Goal: Obtain resource: Obtain resource

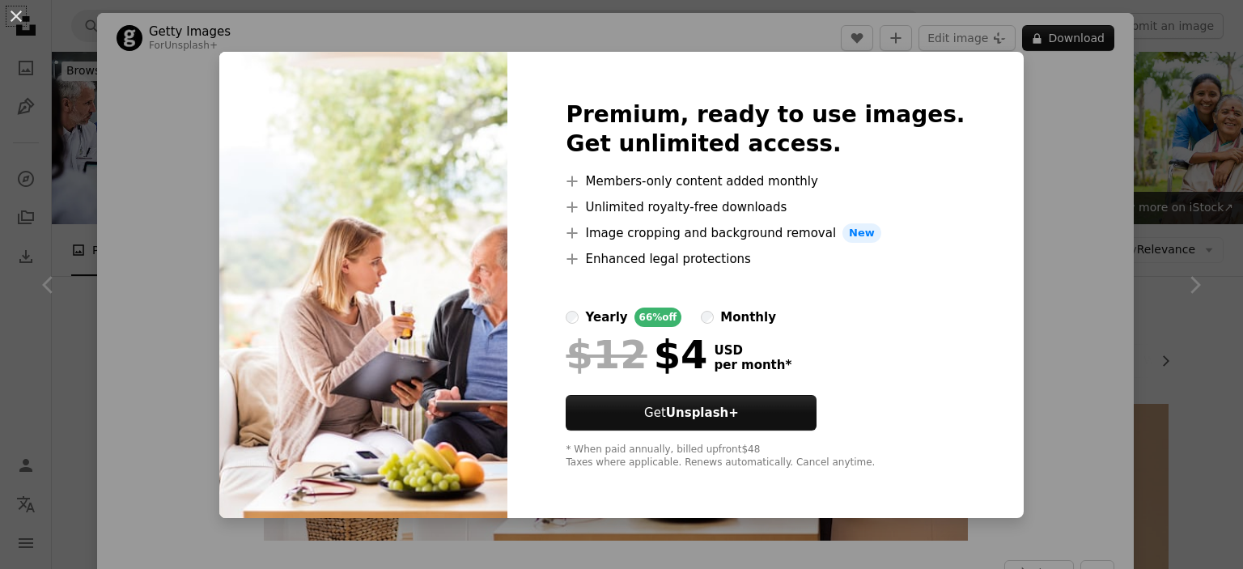
scroll to position [1664, 0]
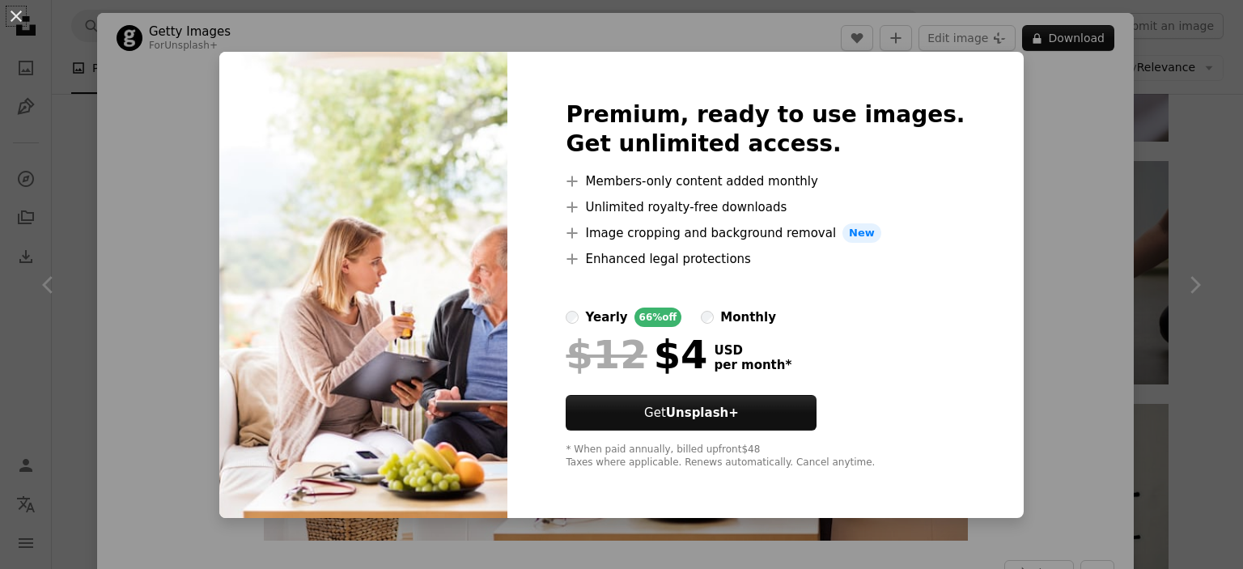
click at [1027, 315] on div "An X shape Premium, ready to use images. Get unlimited access. A plus sign Memb…" at bounding box center [621, 284] width 1243 height 569
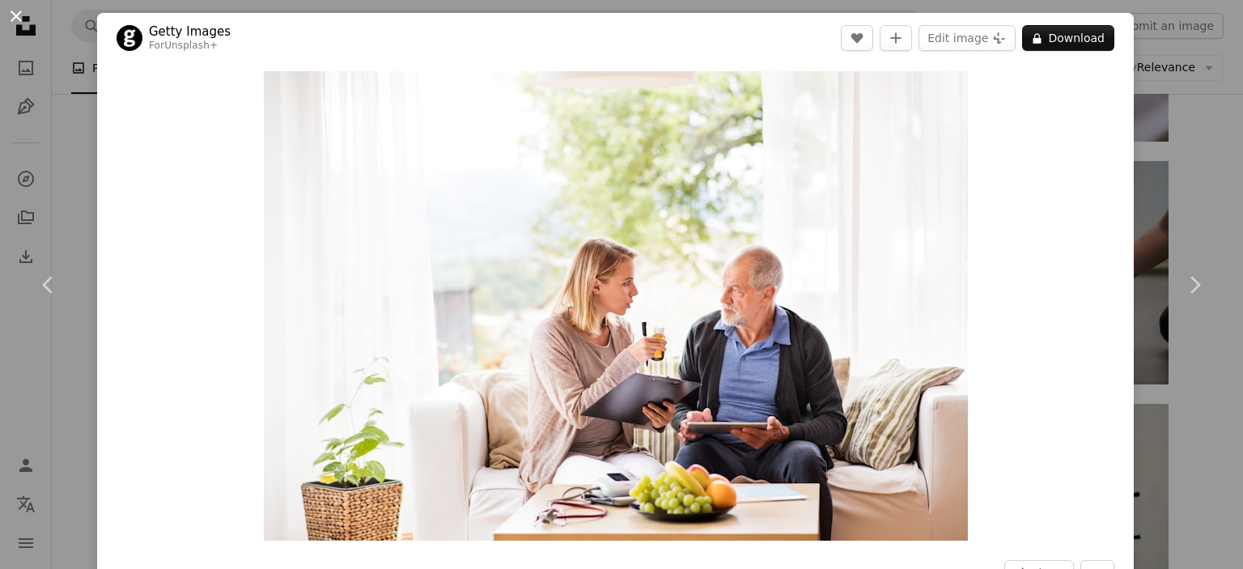
click at [18, 16] on button "An X shape" at bounding box center [15, 15] width 19 height 19
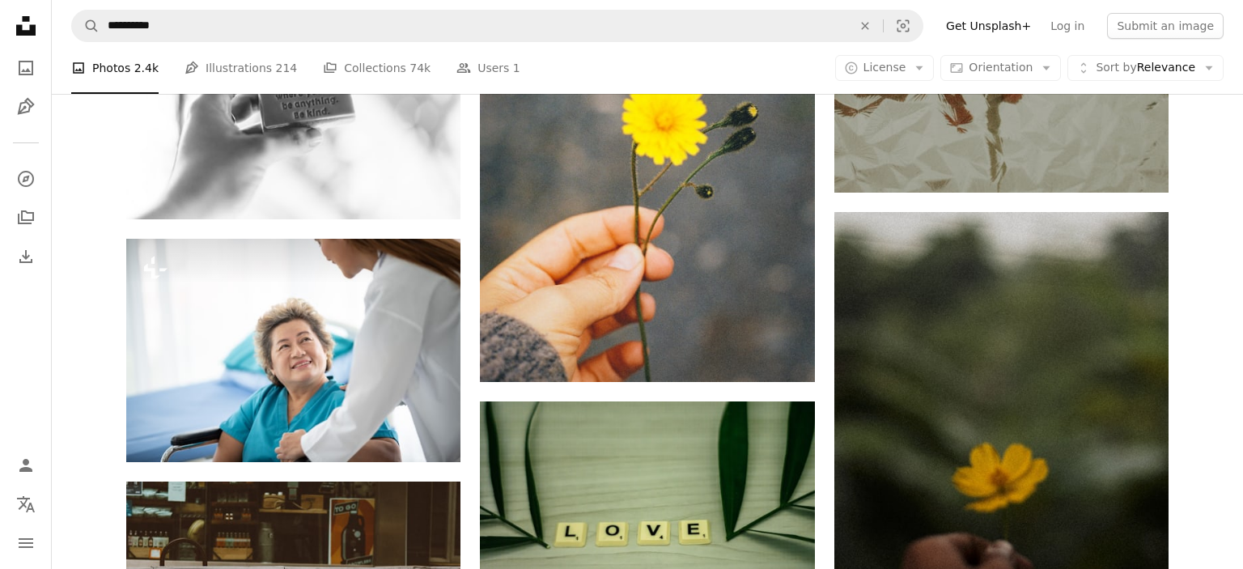
scroll to position [4497, 0]
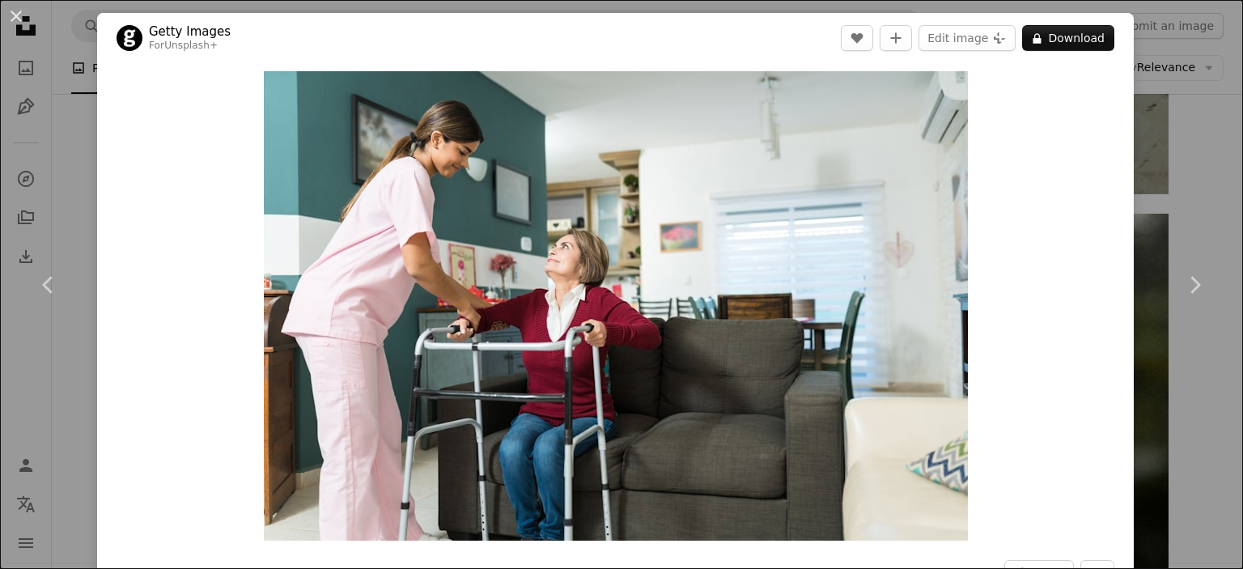
click at [44, 66] on div "An X shape Chevron left Chevron right Getty Images For Unsplash+ A heart A plus…" at bounding box center [621, 284] width 1243 height 569
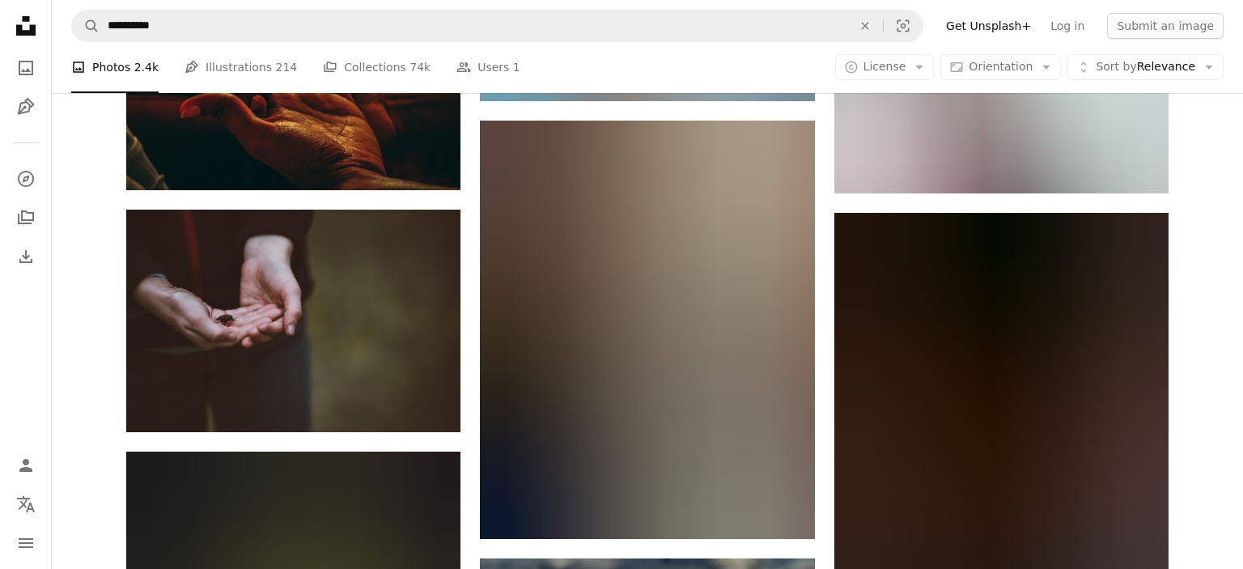
scroll to position [5265, 0]
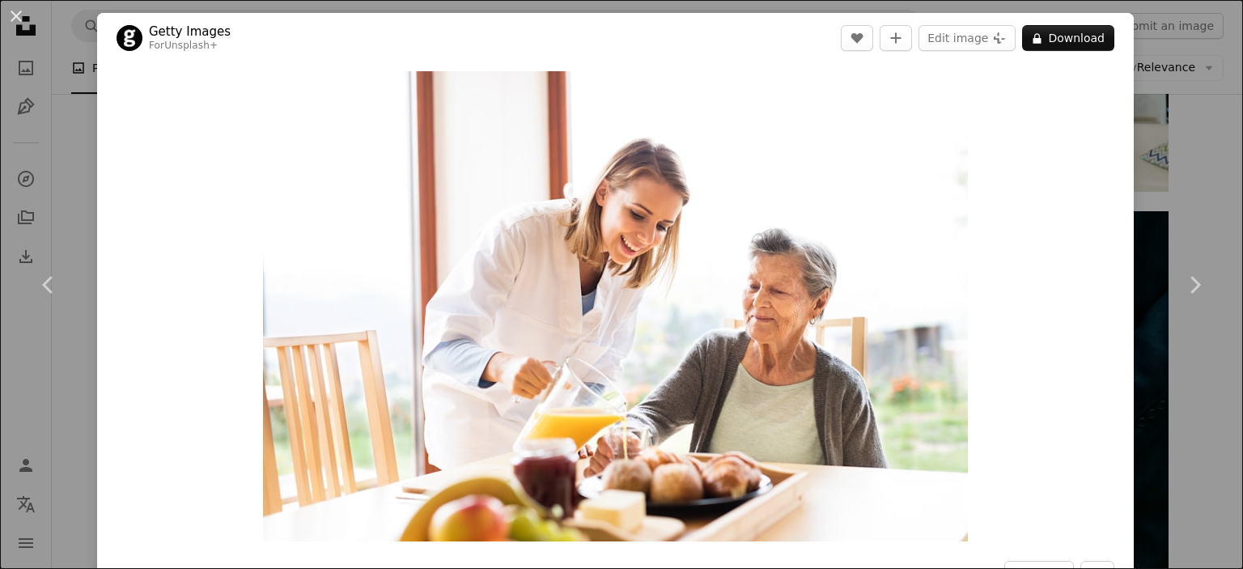
click at [81, 30] on div "An X shape Chevron left Chevron right Getty Images For Unsplash+ A heart A plus…" at bounding box center [621, 284] width 1243 height 569
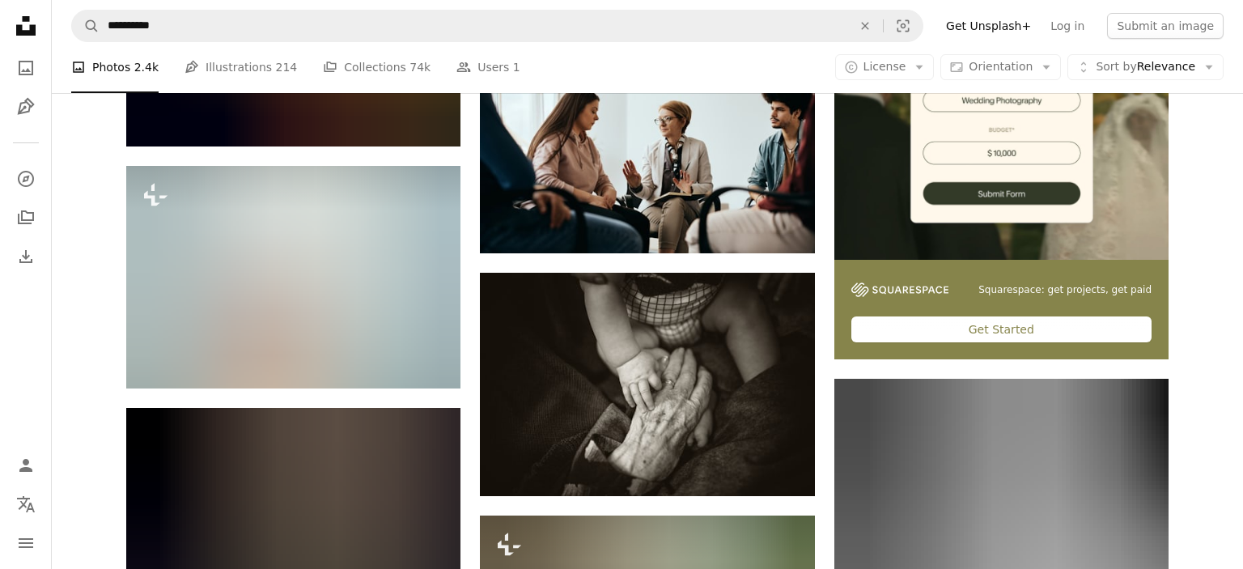
scroll to position [7081, 0]
